Goal: Transaction & Acquisition: Purchase product/service

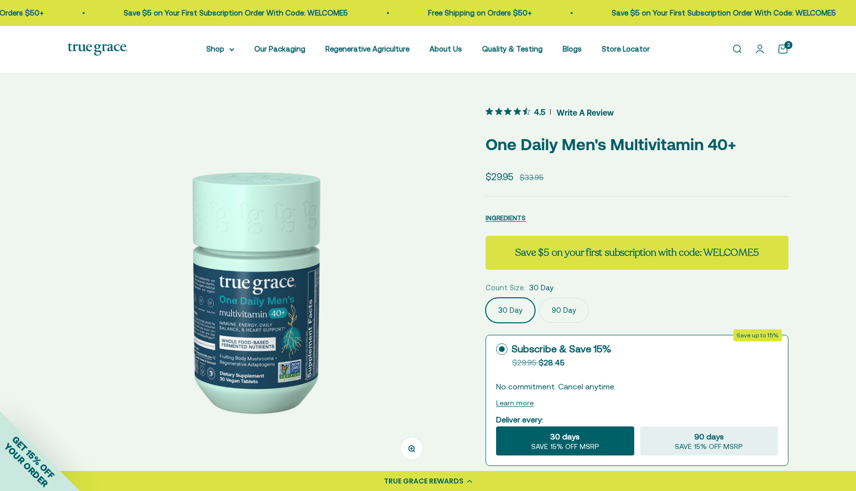
select select "44878157185238"
select select "40058346897600"
click at [783, 49] on link "Open cart 2" at bounding box center [782, 49] width 11 height 11
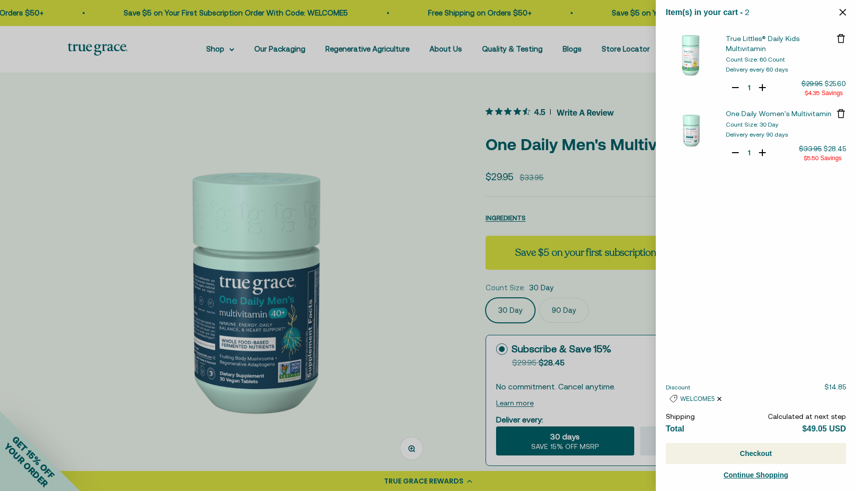
click at [751, 110] on span "One Daily Women's Multivitamin" at bounding box center [779, 114] width 106 height 8
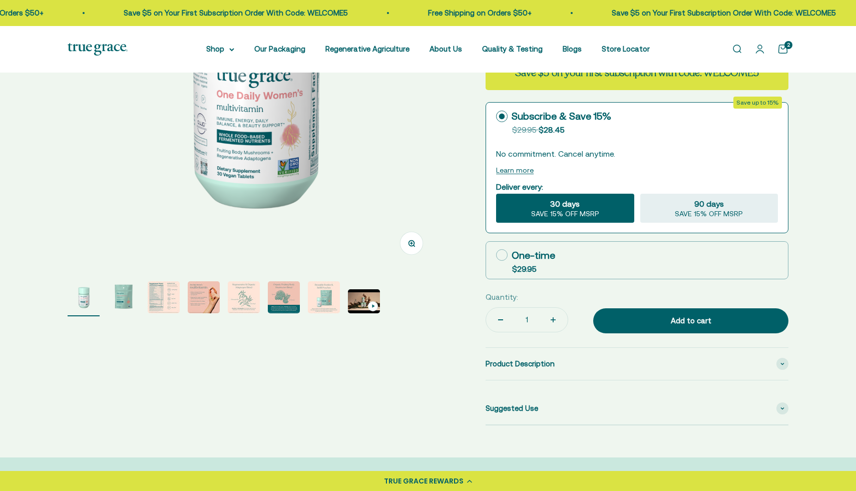
scroll to position [210, 0]
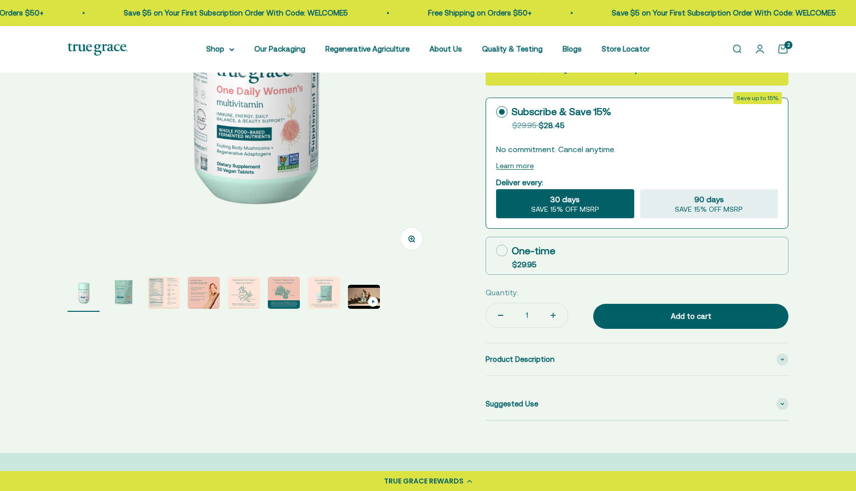
click at [229, 292] on img "Go to item 5" at bounding box center [244, 293] width 32 height 32
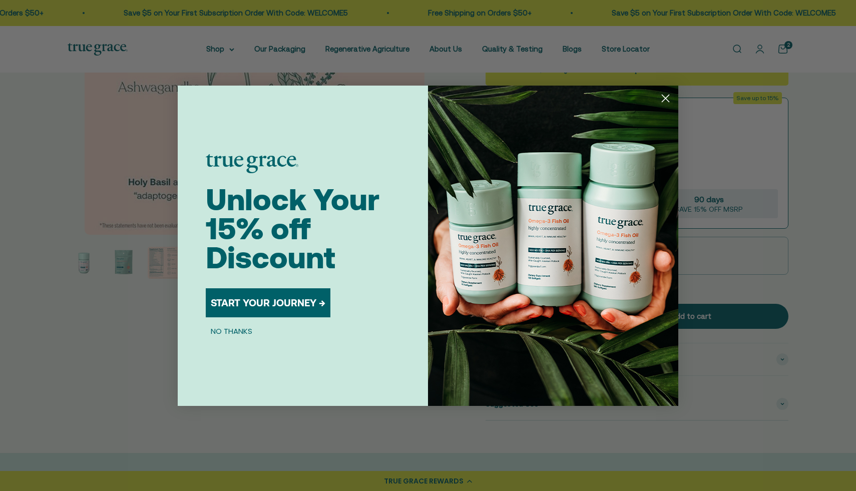
scroll to position [0, 1528]
click at [312, 310] on button "START YOUR JOURNEY →" at bounding box center [268, 302] width 125 height 29
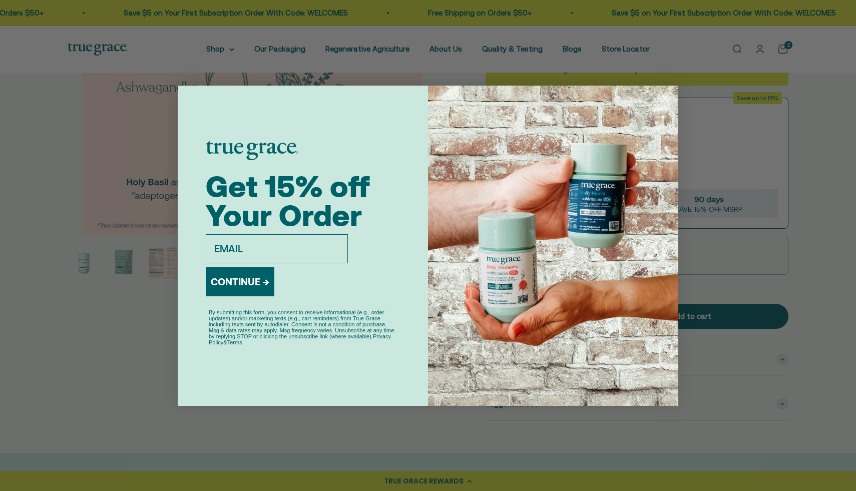
click at [305, 245] on input "email" at bounding box center [277, 248] width 142 height 29
type input "lindsayscheckelhoff@gmail.com"
click at [252, 287] on button "CONTINUE →" at bounding box center [240, 281] width 69 height 29
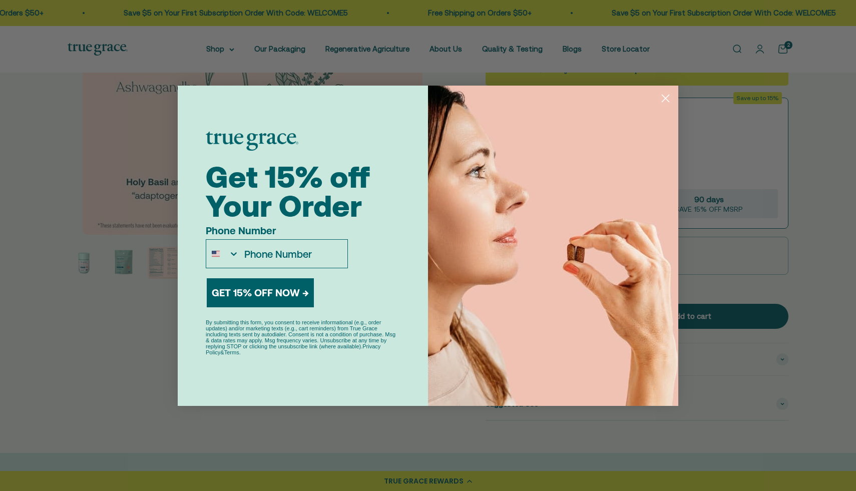
click at [286, 249] on input "Phone Number" at bounding box center [293, 254] width 108 height 28
type input "1-919-414-0629"
click at [280, 291] on button "GET 15% OFF NOW →" at bounding box center [260, 292] width 107 height 29
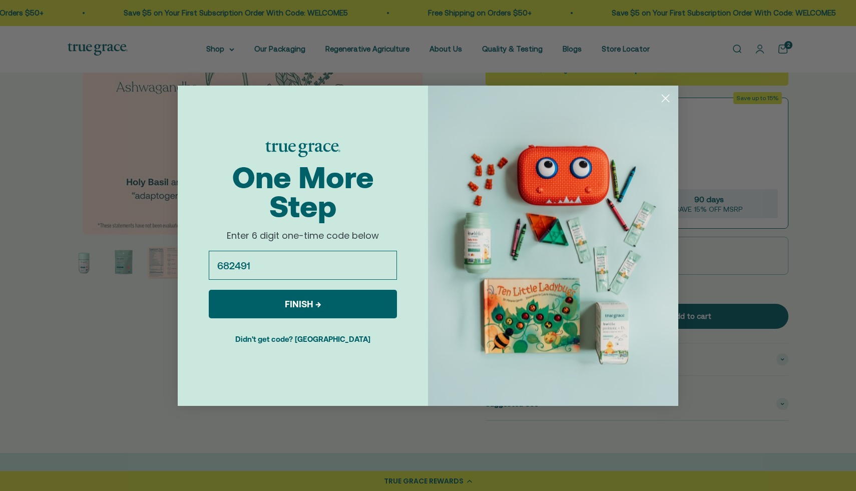
type input "682491"
click at [324, 304] on button "FINISH →" at bounding box center [303, 304] width 188 height 29
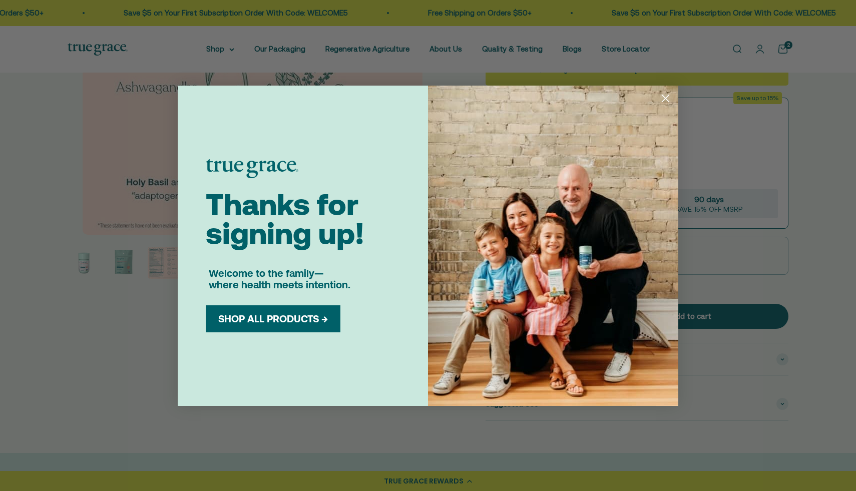
click at [316, 319] on button "SHOP ALL PRODUCTS →" at bounding box center [273, 319] width 120 height 12
click at [668, 97] on circle "Close dialog" at bounding box center [665, 98] width 17 height 17
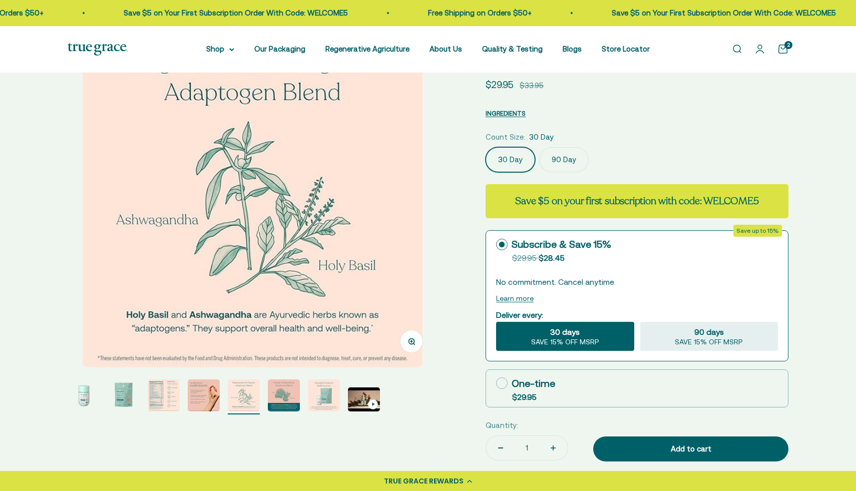
scroll to position [0, 0]
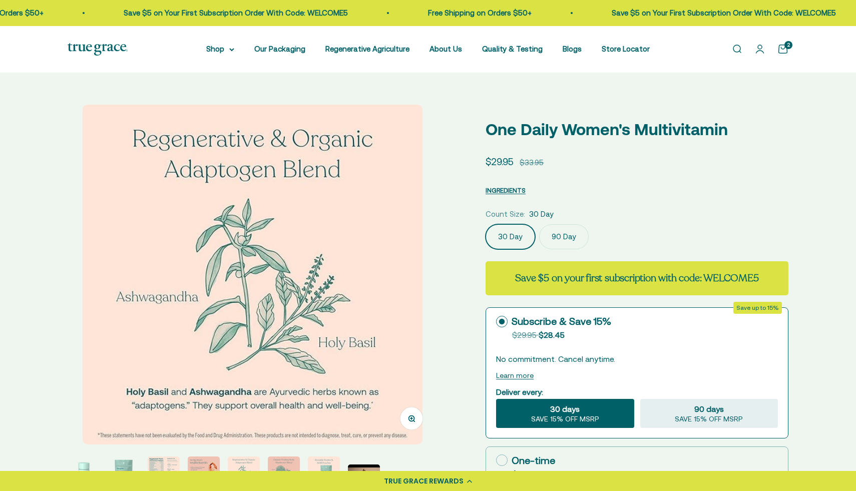
click at [781, 48] on link "Open cart 2" at bounding box center [782, 49] width 11 height 11
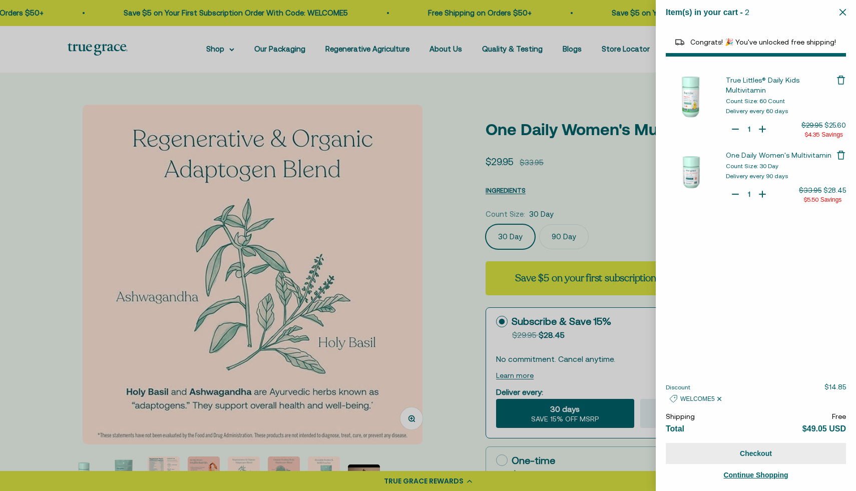
select select "46081230438614"
select select "46081071972566"
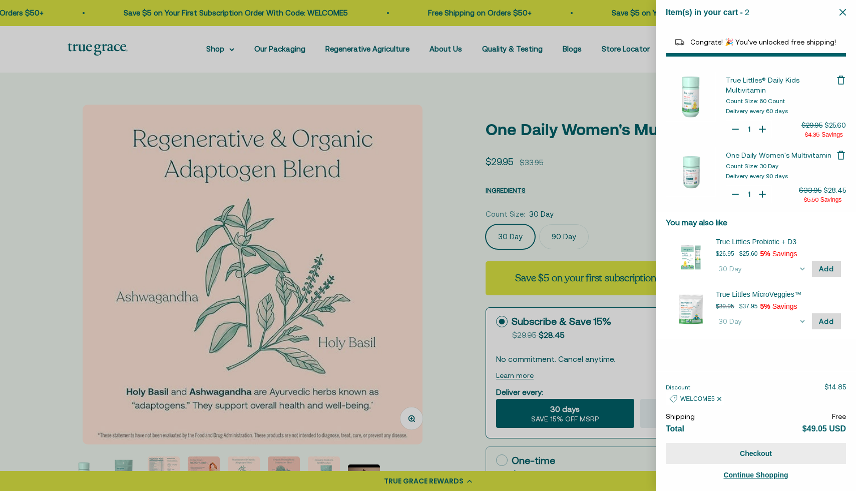
click at [790, 453] on button "Checkout" at bounding box center [756, 453] width 180 height 21
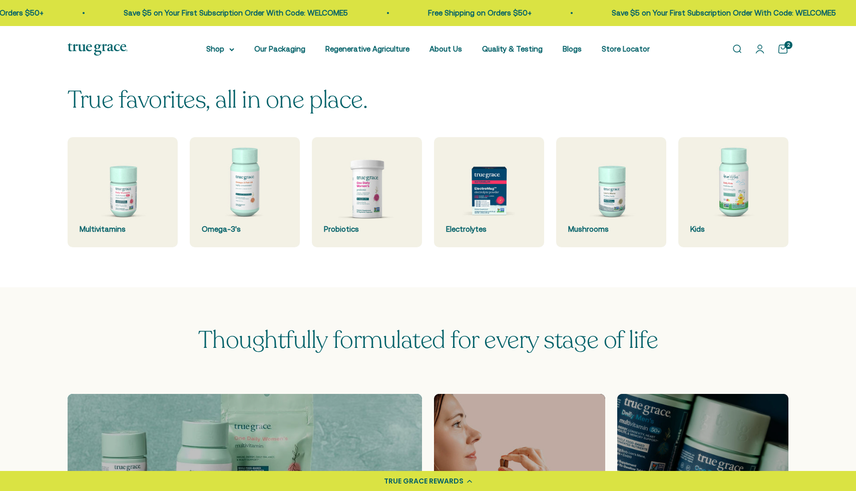
scroll to position [265, 0]
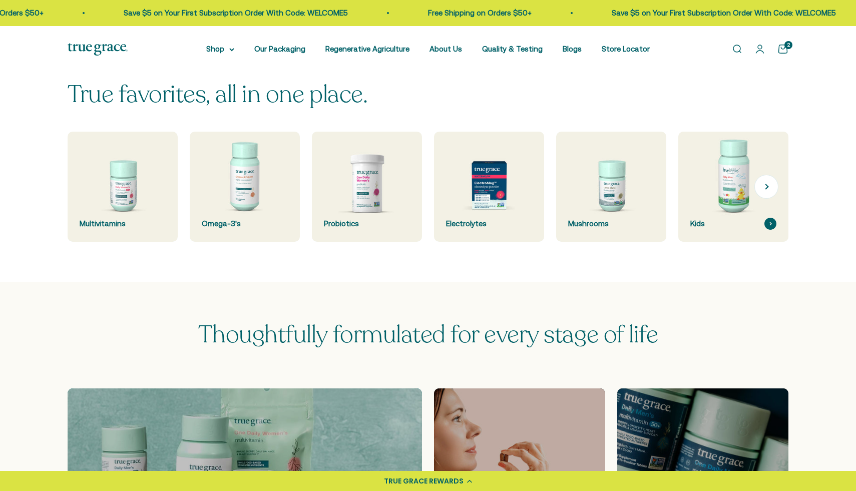
click at [725, 185] on img at bounding box center [733, 187] width 117 height 117
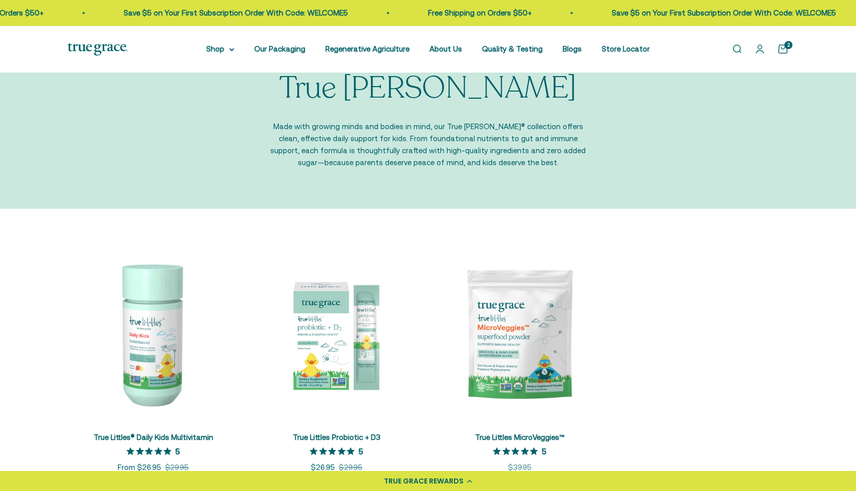
scroll to position [42, 0]
click at [167, 297] on img at bounding box center [153, 333] width 171 height 171
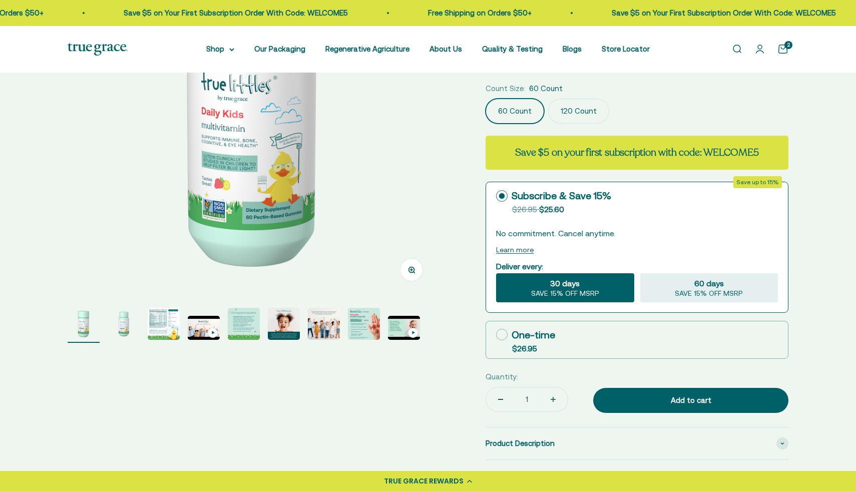
scroll to position [183, 0]
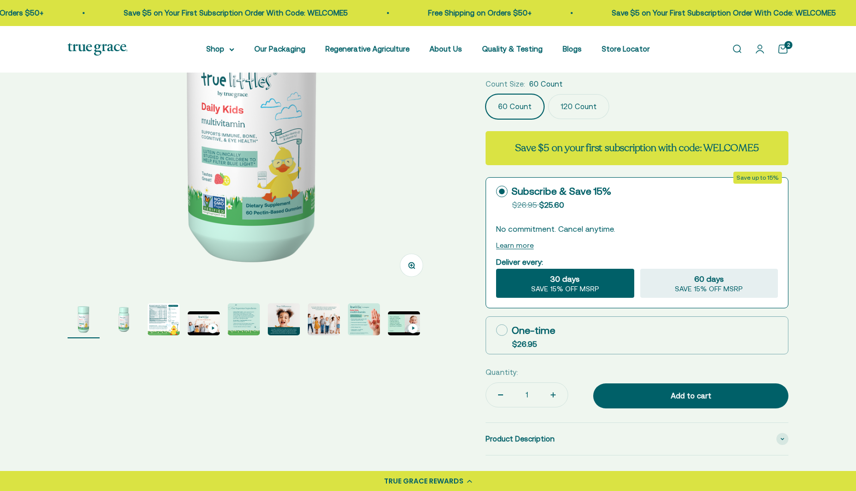
click at [500, 324] on icon at bounding box center [502, 330] width 12 height 12
click at [496, 330] on input "One-time $26.95" at bounding box center [496, 330] width 1 height 1
radio input "true"
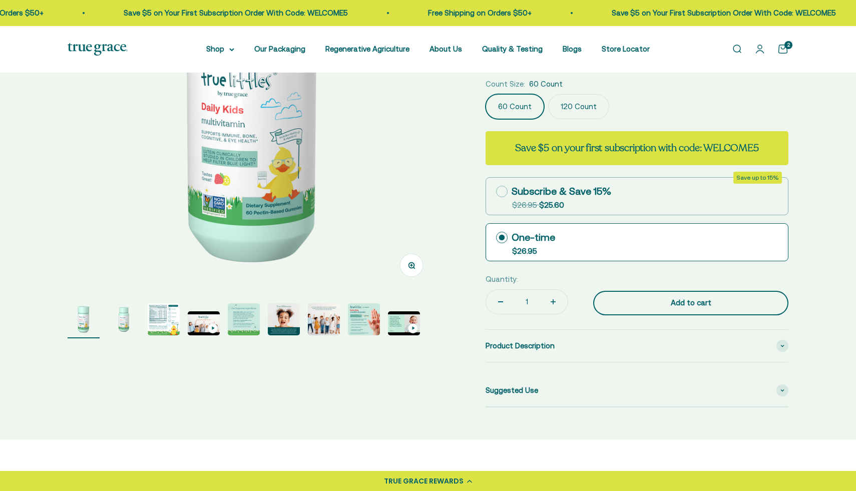
click at [703, 297] on div "Add to cart" at bounding box center [690, 303] width 155 height 12
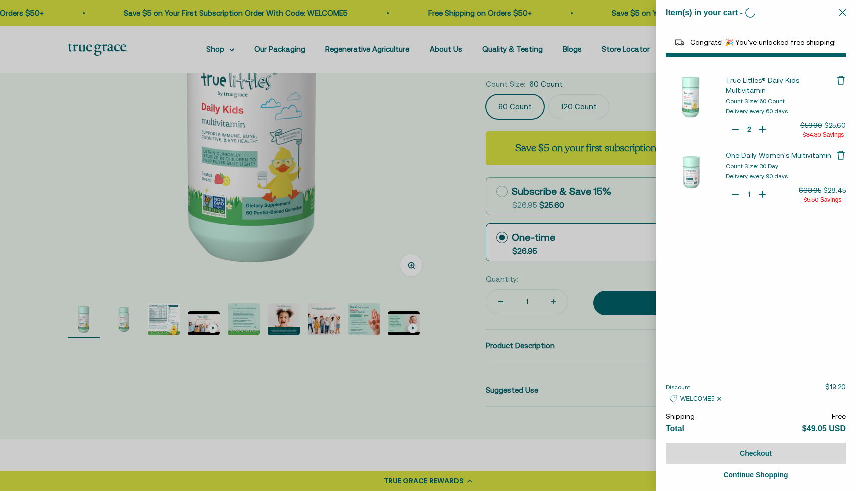
type input "1"
select select "46081230438614"
select select "46081071972566"
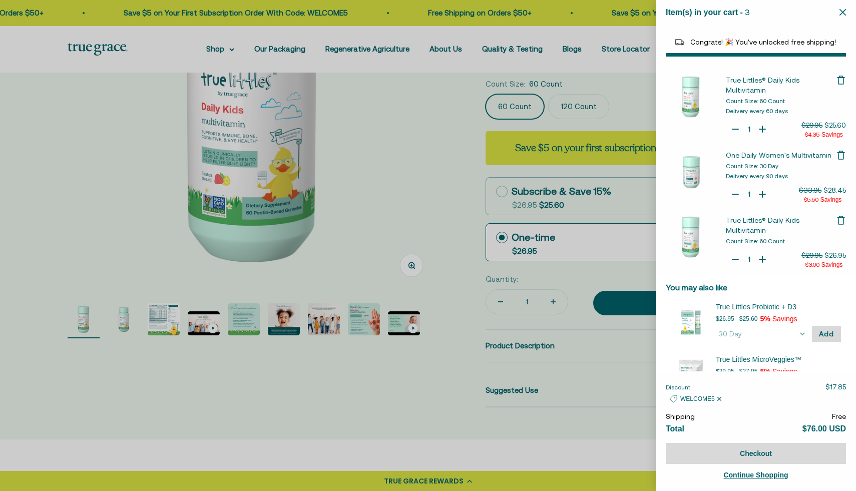
click at [837, 84] on icon "Remove True Littles® Daily Kids Multivitamin" at bounding box center [841, 80] width 10 height 10
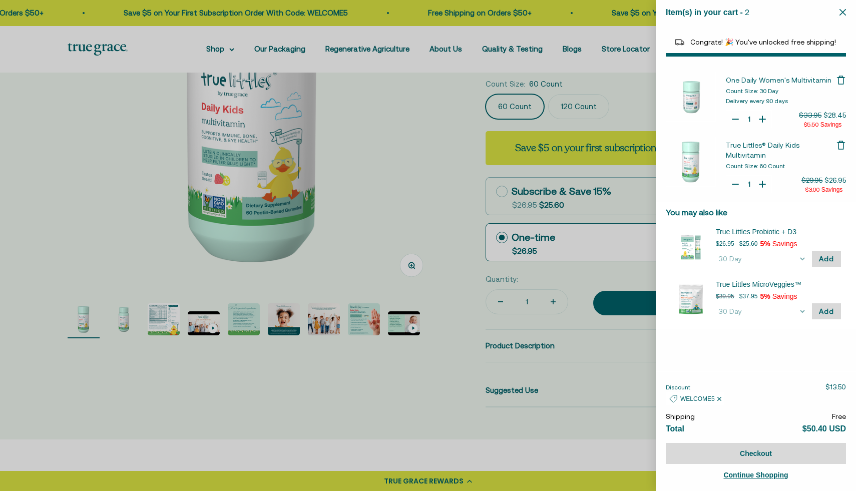
click at [839, 79] on icon "Remove One Daily Women's Multivitamin" at bounding box center [841, 80] width 10 height 10
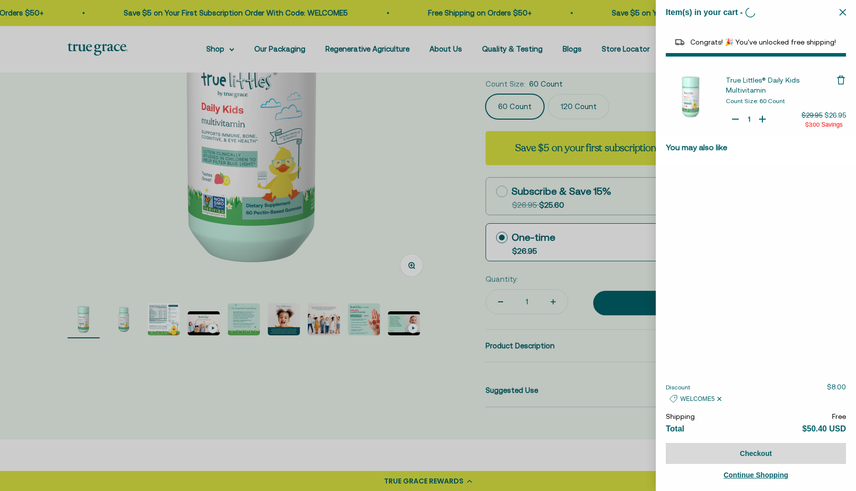
select select "40058329235648"
select select "44878157185238"
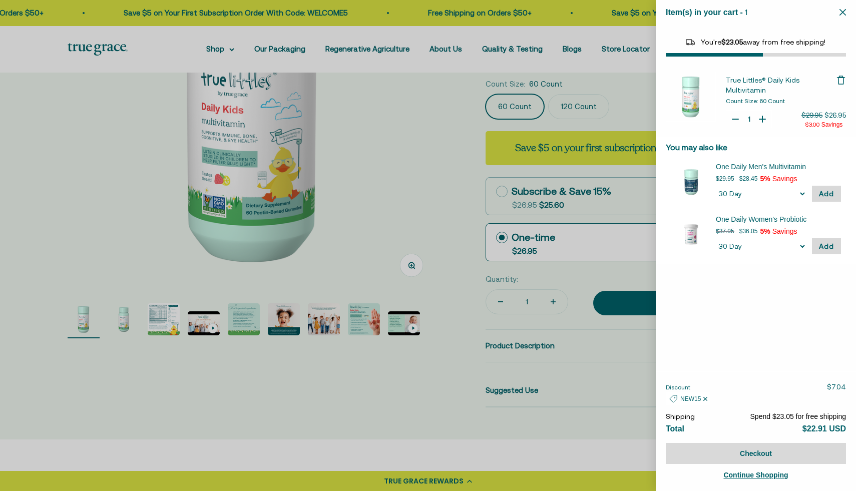
click at [398, 232] on div at bounding box center [428, 245] width 856 height 491
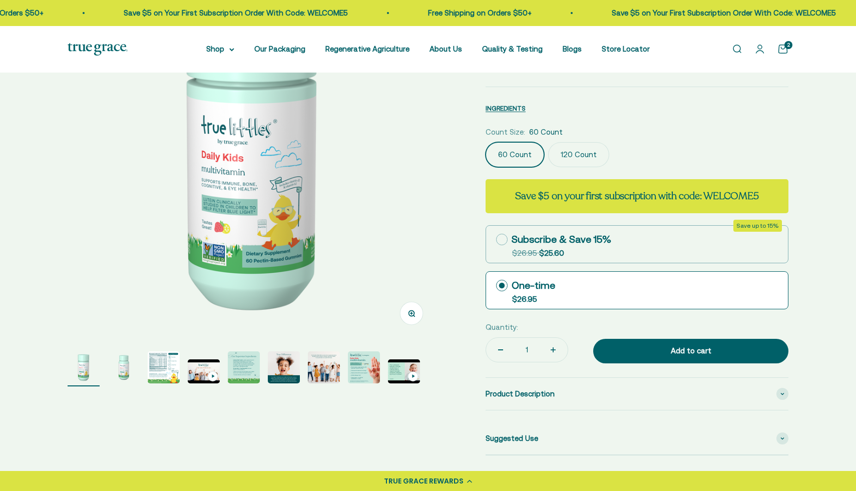
scroll to position [3, 0]
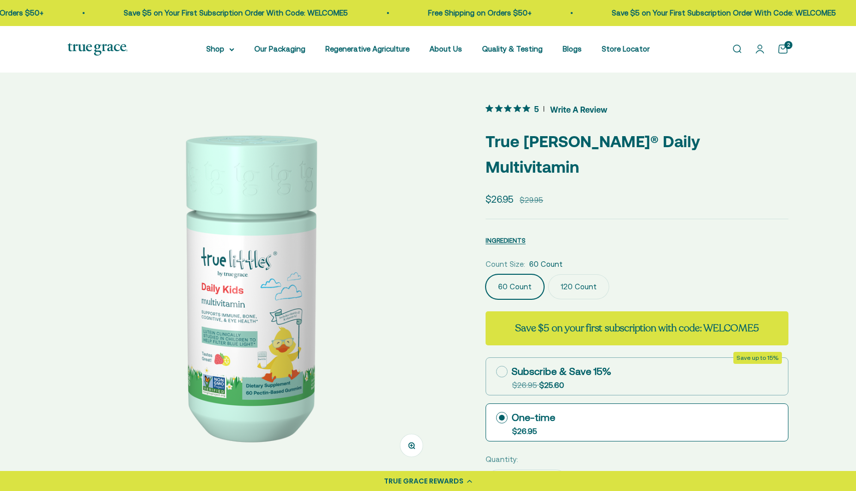
select select "46081230438614"
select select "46081071972566"
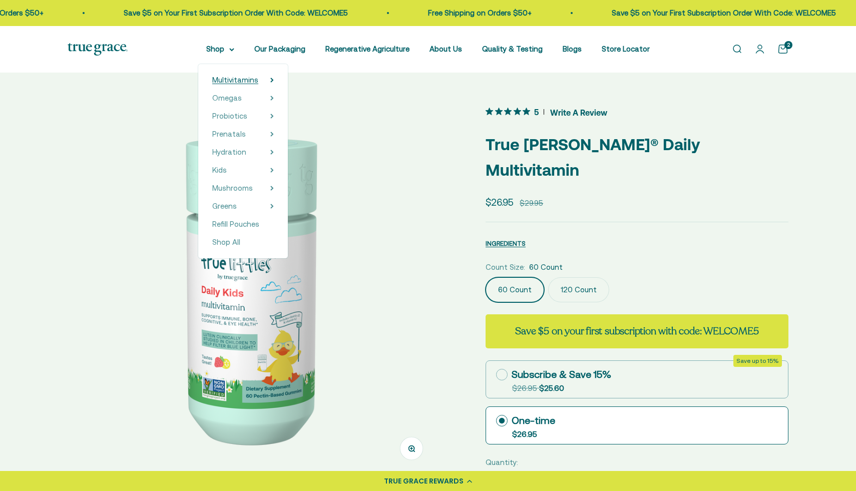
click at [273, 81] on icon at bounding box center [272, 80] width 2 height 4
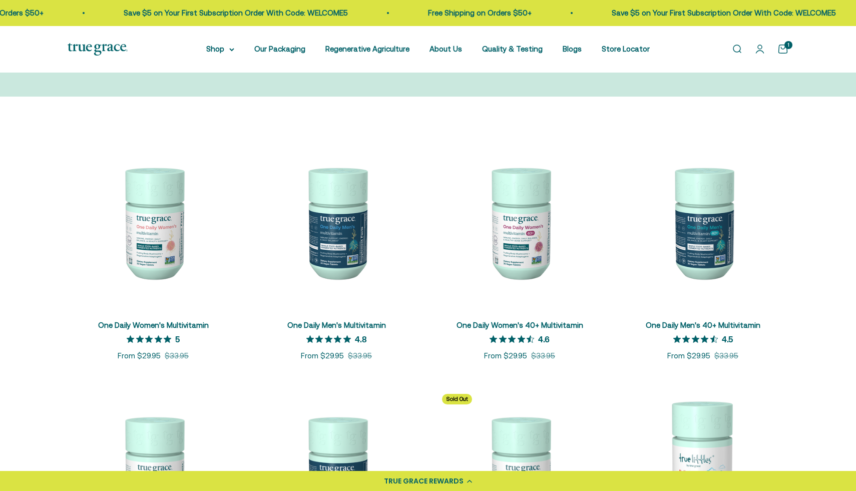
scroll to position [138, 0]
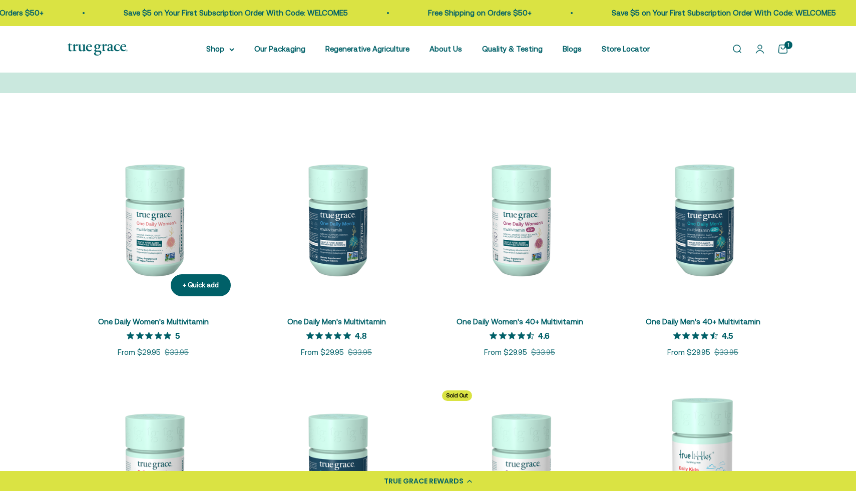
click at [177, 216] on img at bounding box center [153, 218] width 171 height 171
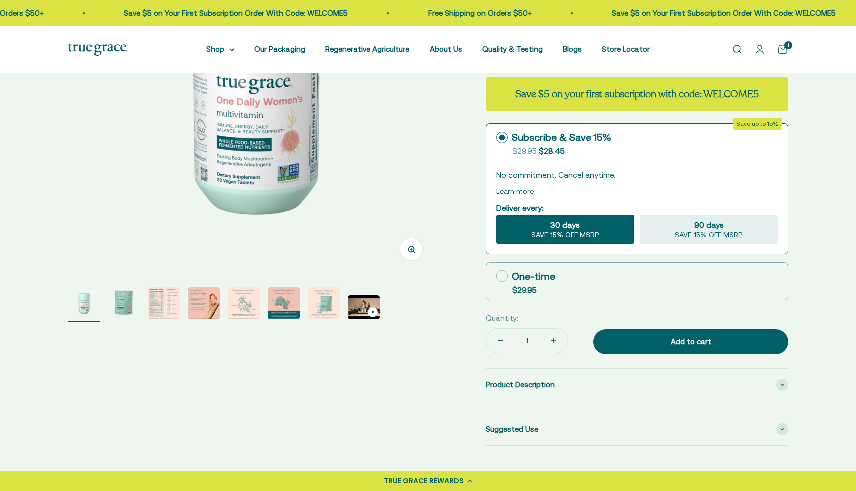
scroll to position [200, 0]
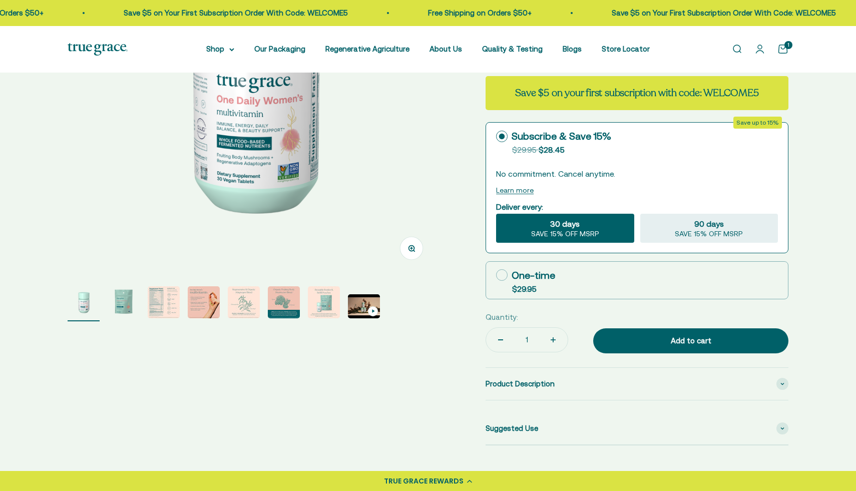
click at [502, 277] on icon at bounding box center [502, 275] width 12 height 12
click at [496, 275] on input "One-time $29.95" at bounding box center [496, 275] width 1 height 1
radio input "true"
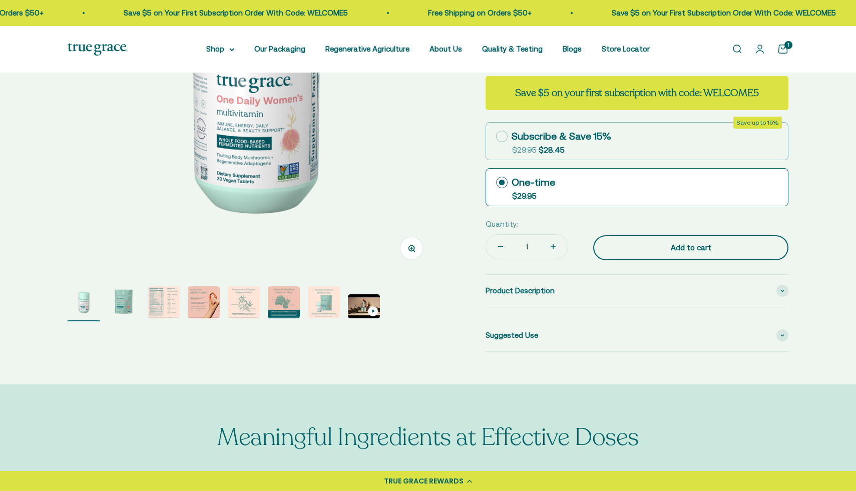
click at [741, 248] on div "Add to cart" at bounding box center [690, 248] width 155 height 12
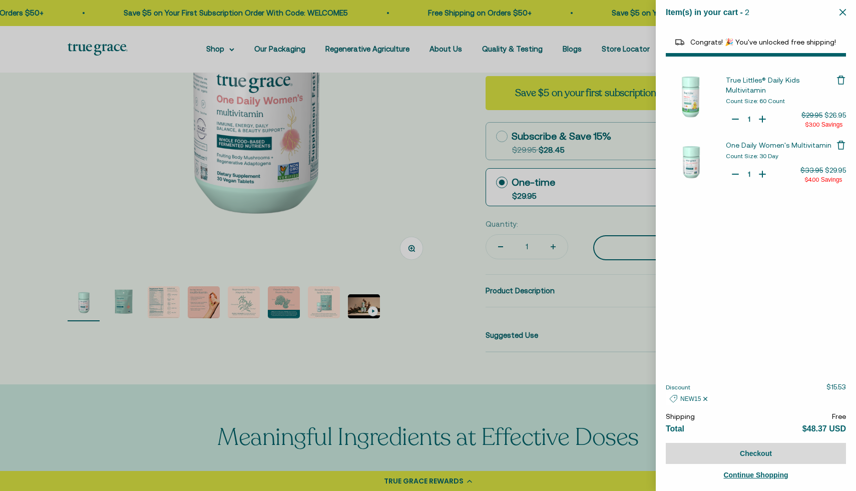
select select "46081230438614"
select select "46081071972566"
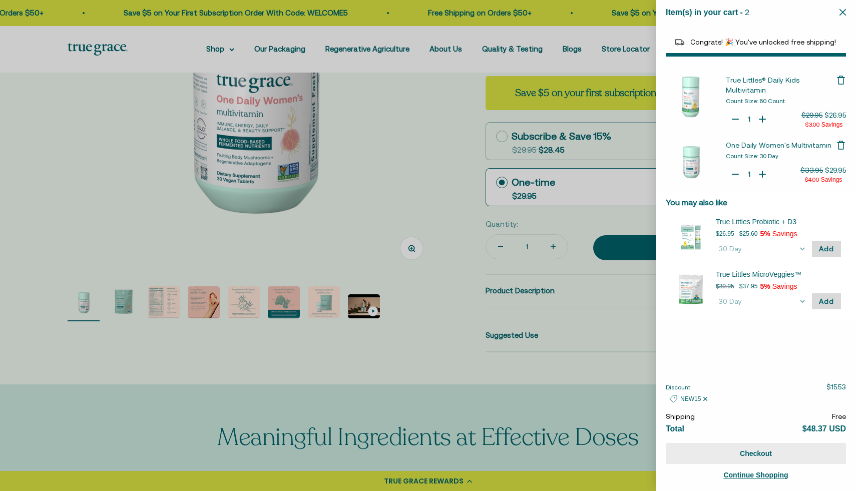
click at [741, 458] on button "Checkout" at bounding box center [756, 453] width 180 height 21
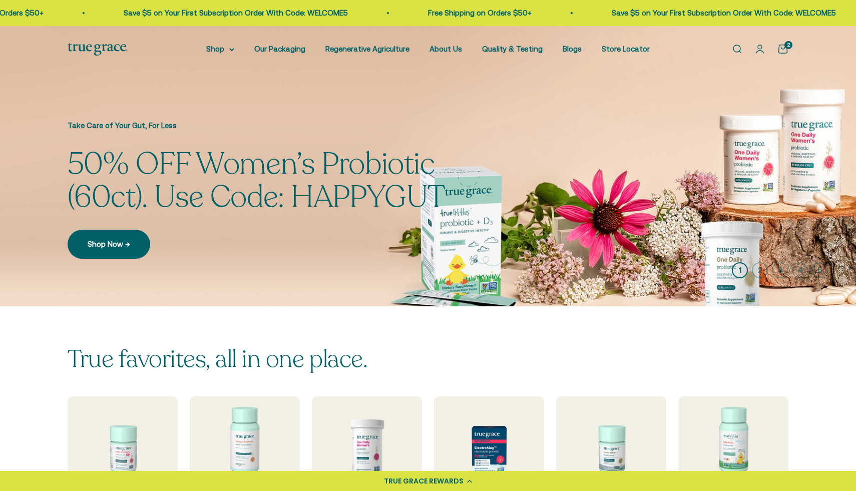
click at [737, 47] on link "Open search" at bounding box center [736, 49] width 11 height 11
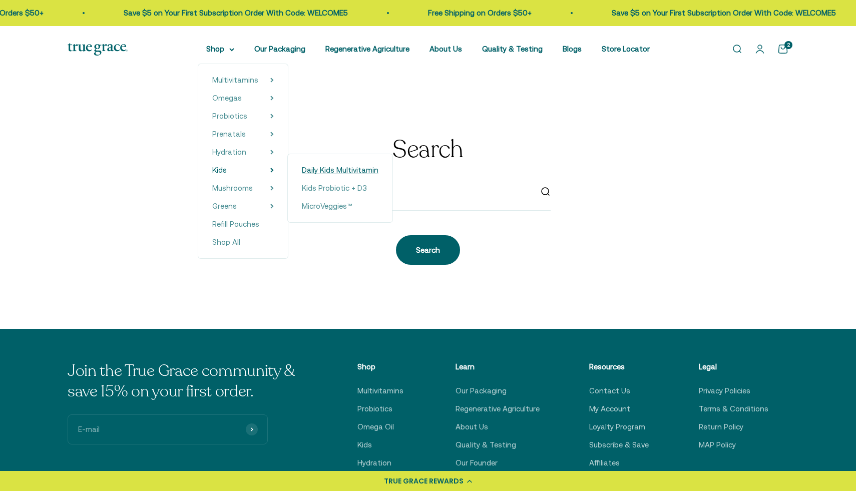
click at [327, 168] on span "Daily Kids Multivitamin" at bounding box center [340, 170] width 77 height 9
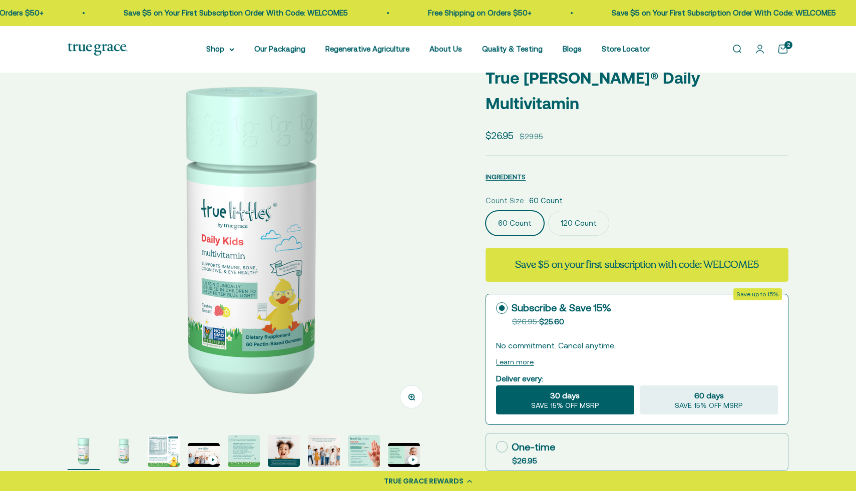
scroll to position [54, 0]
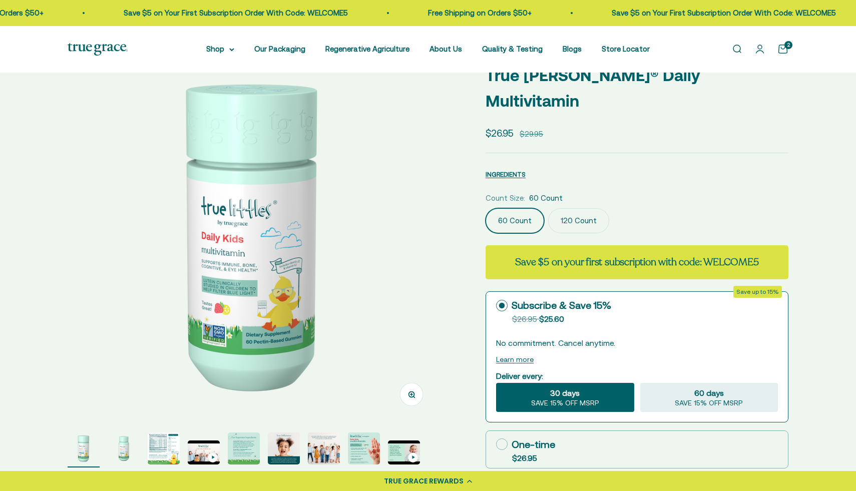
click at [595, 208] on label "120 Count" at bounding box center [578, 220] width 61 height 25
click at [486, 208] on input "120 Count" at bounding box center [485, 208] width 1 height 1
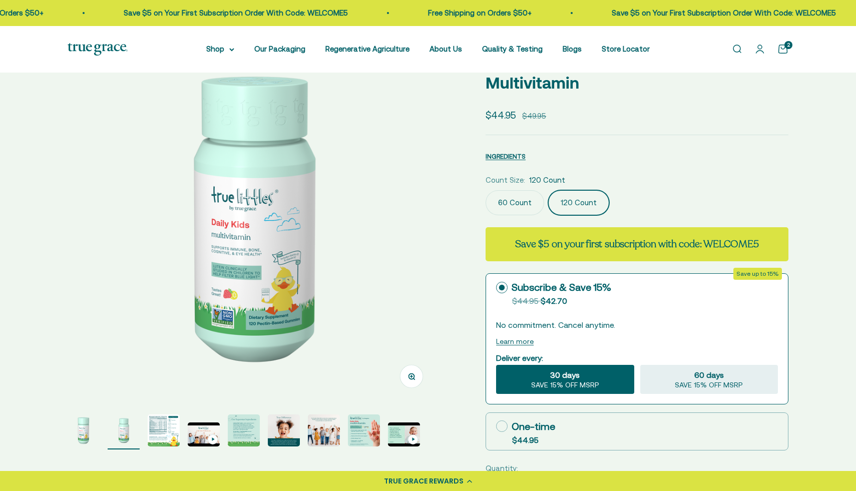
scroll to position [72, 0]
click at [510, 191] on label "60 Count" at bounding box center [515, 203] width 59 height 25
click at [486, 190] on input "60 Count" at bounding box center [485, 190] width 1 height 1
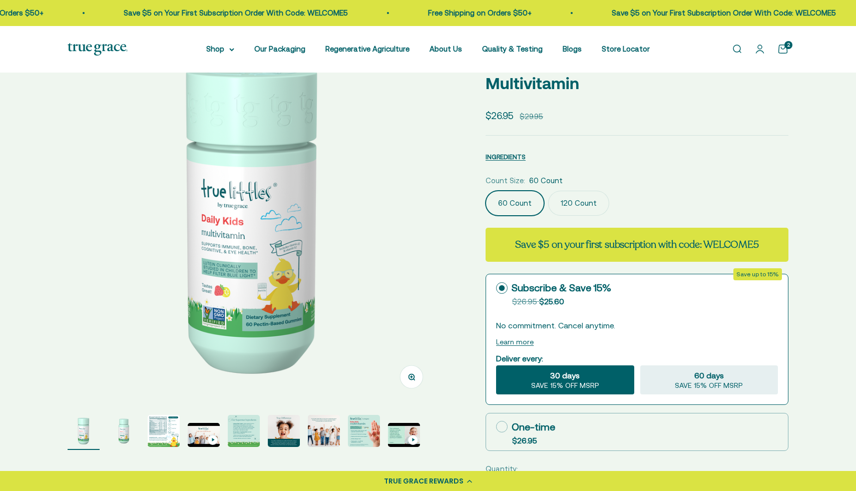
click at [583, 191] on label "120 Count" at bounding box center [578, 203] width 61 height 25
click at [486, 190] on input "120 Count" at bounding box center [485, 190] width 1 height 1
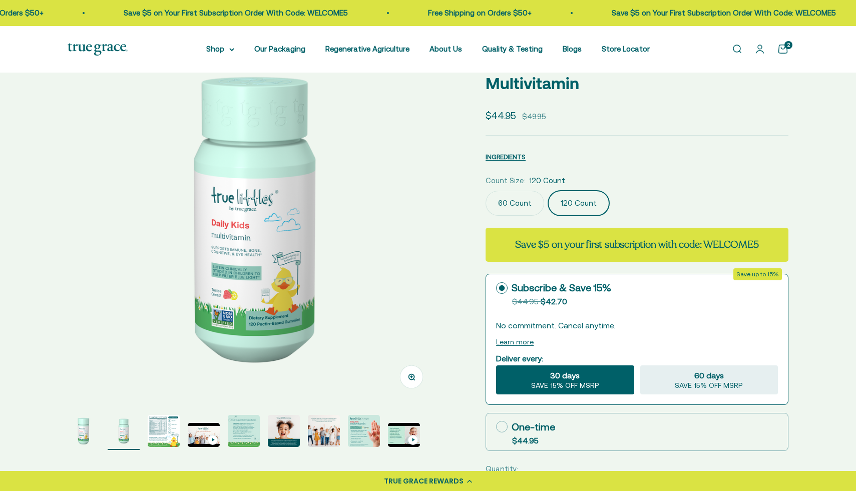
scroll to position [109, 0]
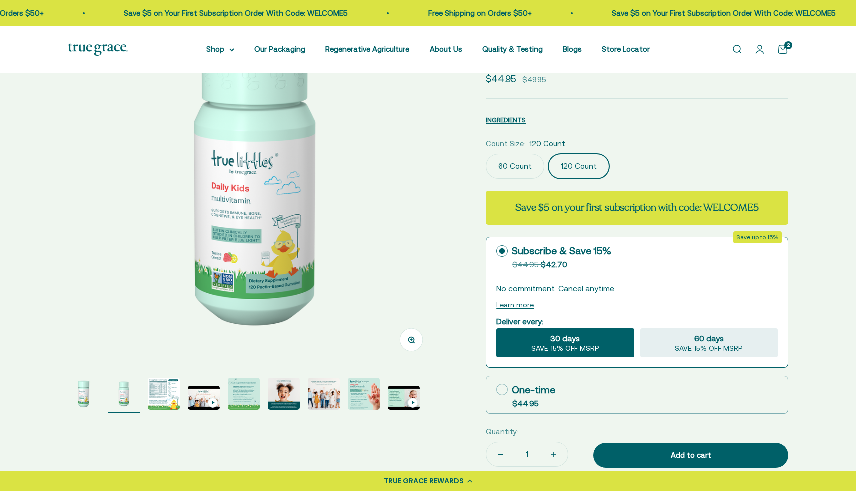
click at [502, 384] on icon at bounding box center [502, 390] width 12 height 12
click at [496, 389] on input "One-time $44.95" at bounding box center [496, 389] width 1 height 1
radio input "true"
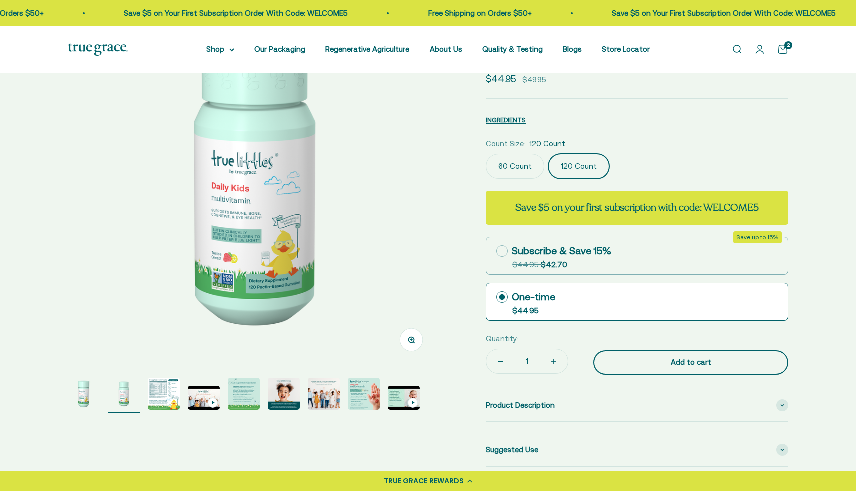
click at [696, 350] on button "Add to cart" at bounding box center [690, 362] width 195 height 25
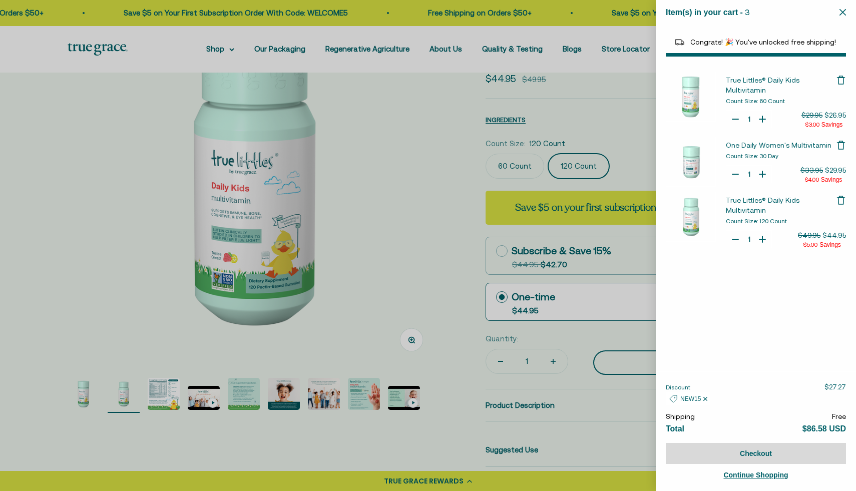
select select "46081230438614"
select select "46081071972566"
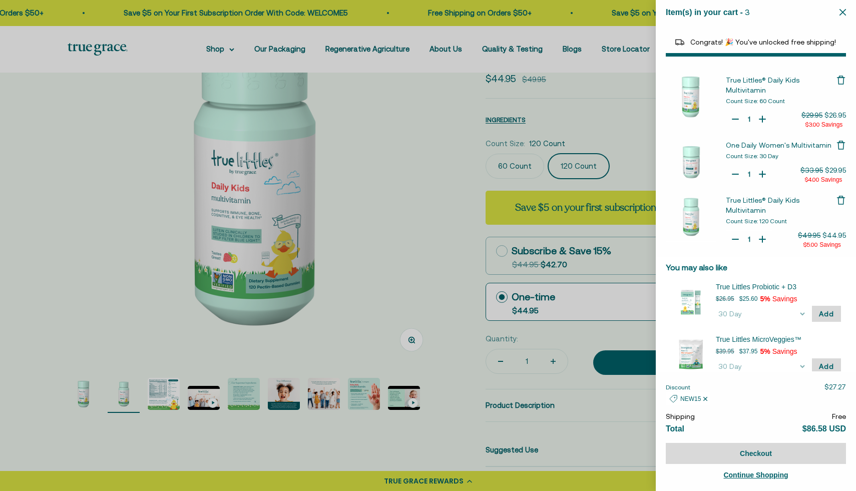
click at [464, 133] on div at bounding box center [428, 245] width 856 height 491
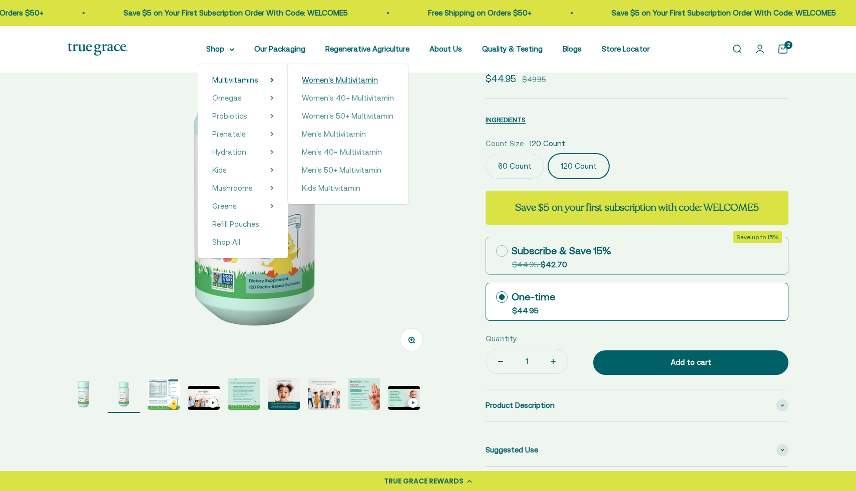
click at [323, 83] on span "Women's Multivitamin" at bounding box center [340, 80] width 76 height 9
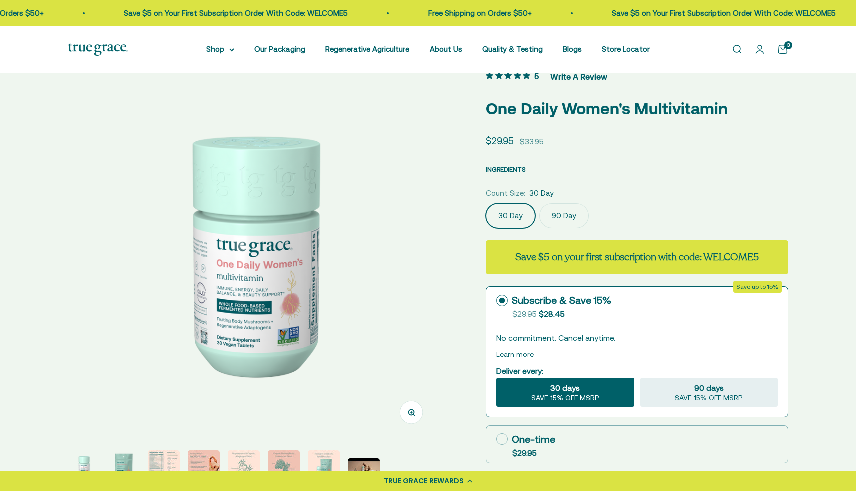
click at [568, 213] on label "90 Day" at bounding box center [564, 215] width 50 height 25
click at [486, 203] on input "90 Day" at bounding box center [485, 203] width 1 height 1
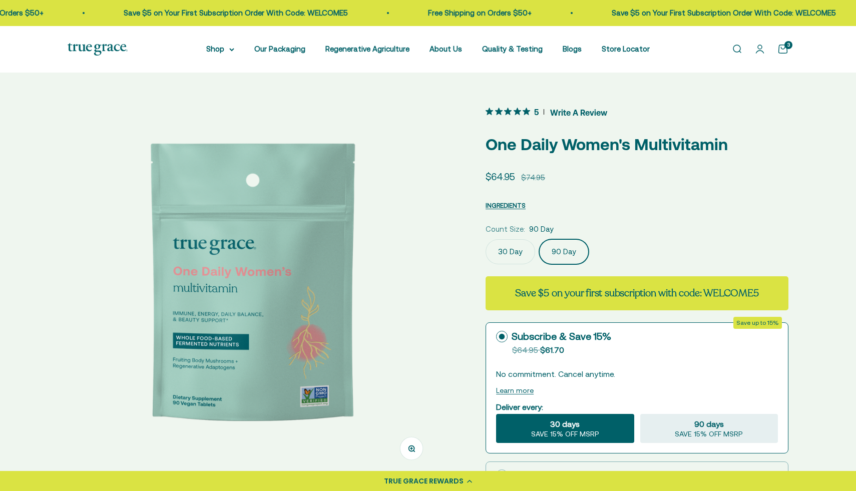
click at [783, 52] on link "Open cart 3" at bounding box center [782, 49] width 11 height 11
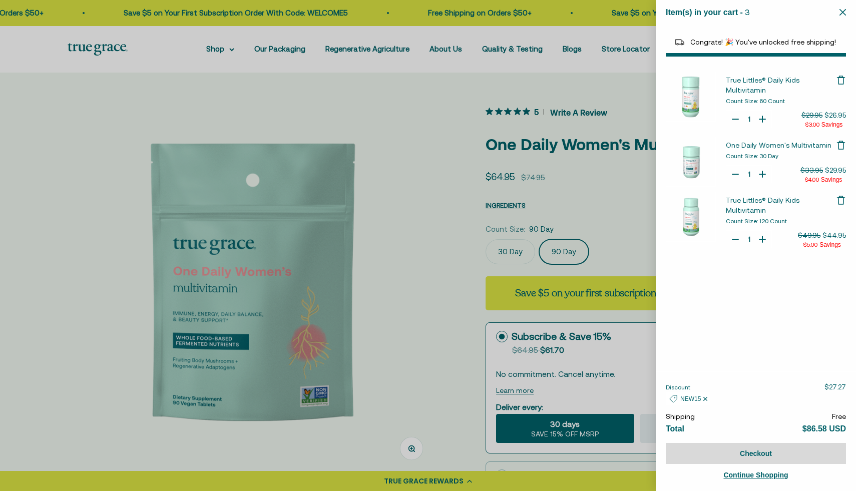
select select "46081230438614"
select select "46081071972566"
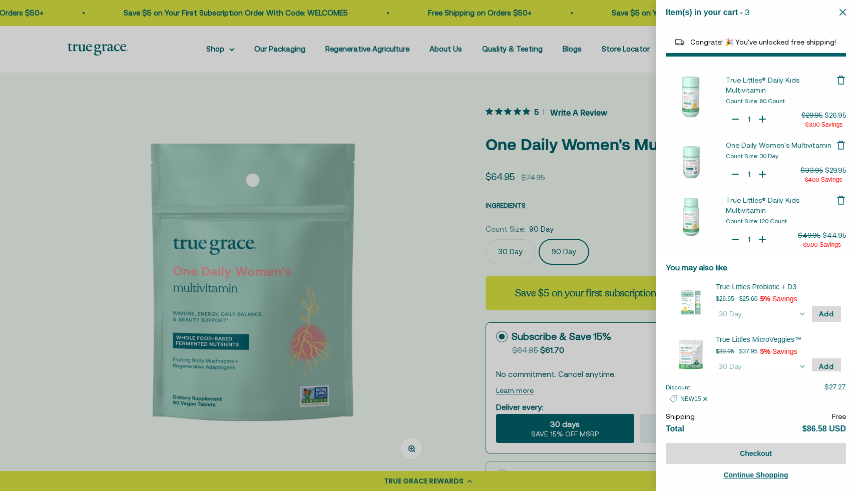
click at [843, 82] on icon "Remove True Littles® Daily Kids Multivitamin" at bounding box center [841, 81] width 6 height 7
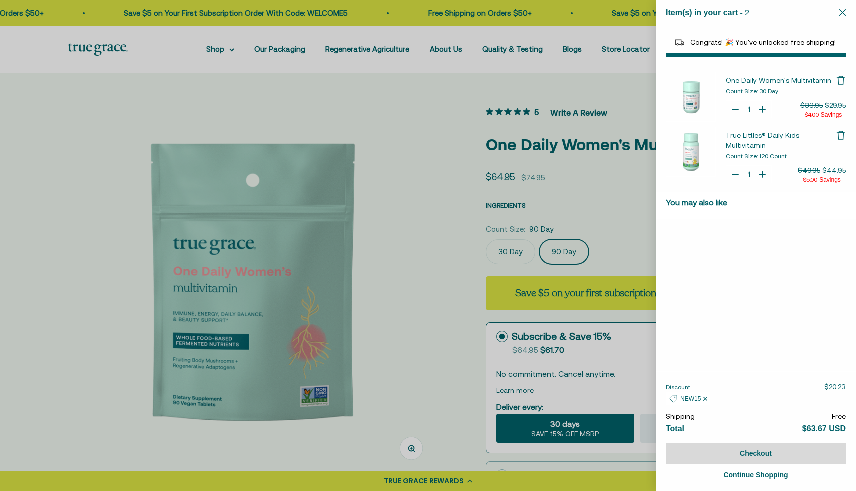
select select "40058329235648"
select select "44878157185238"
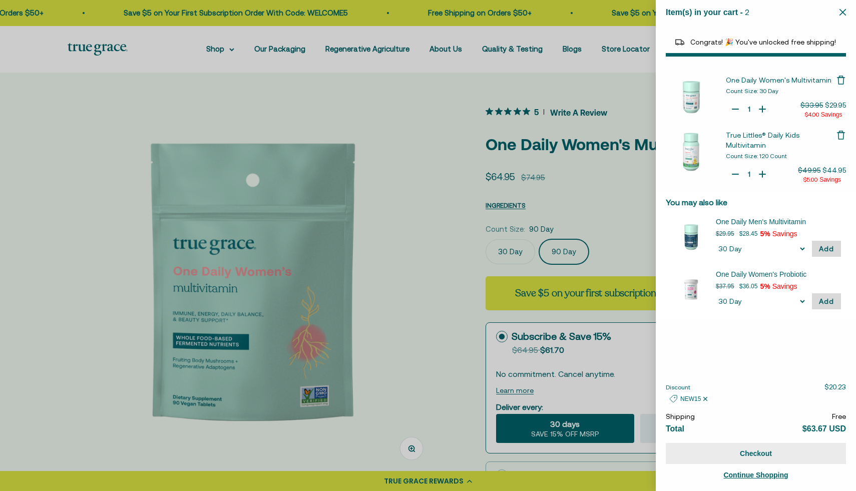
click at [743, 456] on button "Checkout" at bounding box center [756, 453] width 180 height 21
